Goal: Task Accomplishment & Management: Complete application form

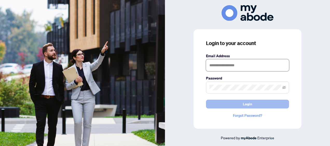
type input "**********"
click at [252, 102] on span "Login" at bounding box center [247, 104] width 9 height 8
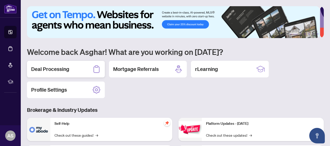
click at [73, 71] on div "Deal Processing" at bounding box center [66, 69] width 78 height 17
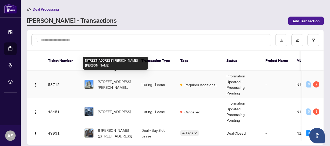
click at [98, 79] on span "2319-10 Abeja St, Vaughan, Ontario L4K 0R9, Canada" at bounding box center [115, 84] width 35 height 11
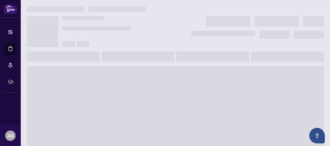
click at [98, 77] on main at bounding box center [175, 73] width 309 height 146
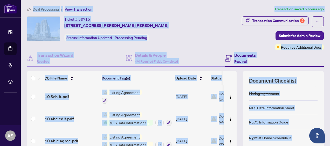
scroll to position [70, 0]
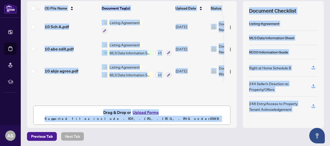
click at [149, 109] on button "Upload Forms" at bounding box center [145, 112] width 29 height 7
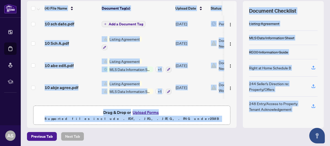
click at [222, 116] on p "Supported files include .PDF, .JPG, .JPEG, .PNG under 25 MB" at bounding box center [132, 119] width 190 height 6
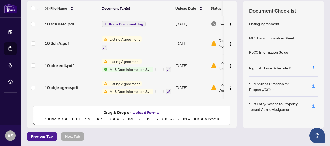
scroll to position [0, 0]
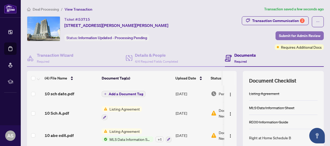
click at [292, 37] on span "Submit for Admin Review" at bounding box center [300, 36] width 42 height 8
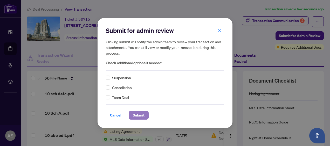
click at [137, 113] on span "Submit" at bounding box center [139, 115] width 12 height 8
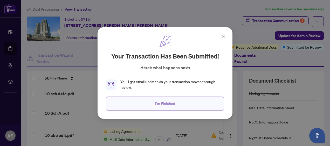
click at [164, 101] on span "I'm Finished" at bounding box center [165, 104] width 20 height 8
